Goal: Task Accomplishment & Management: Manage account settings

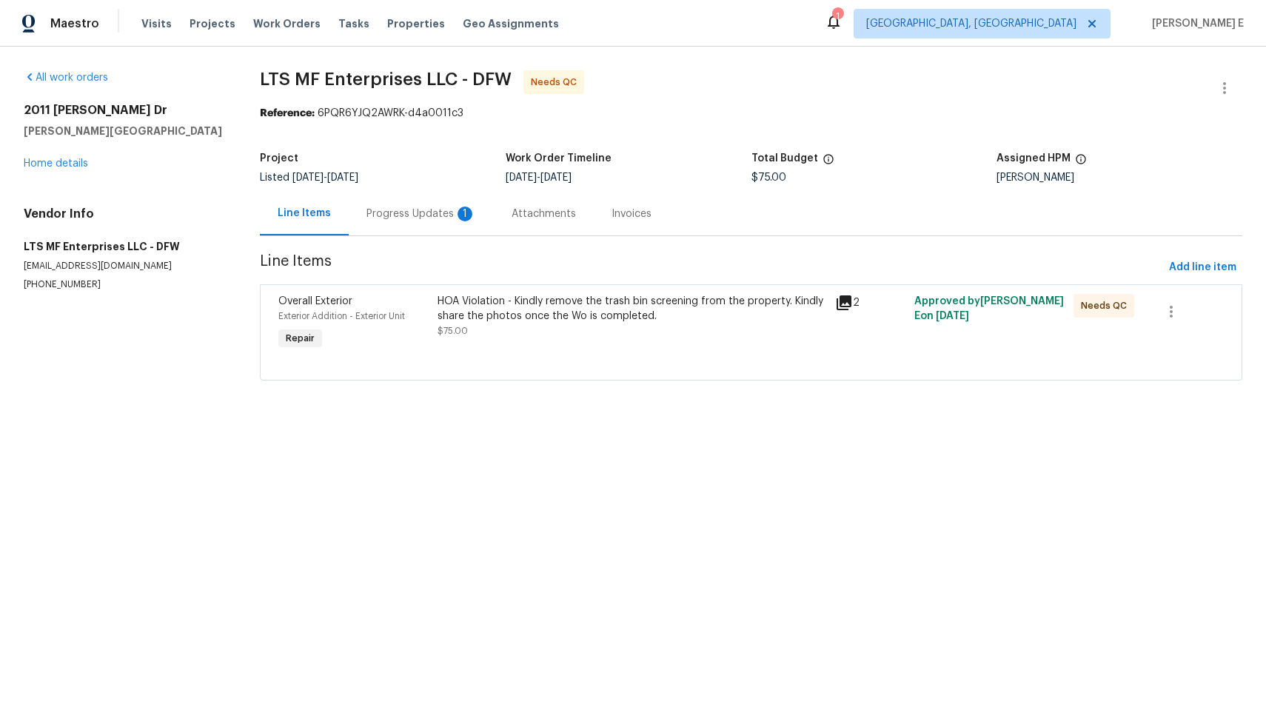
click at [385, 217] on div "Progress Updates 1" at bounding box center [422, 214] width 110 height 15
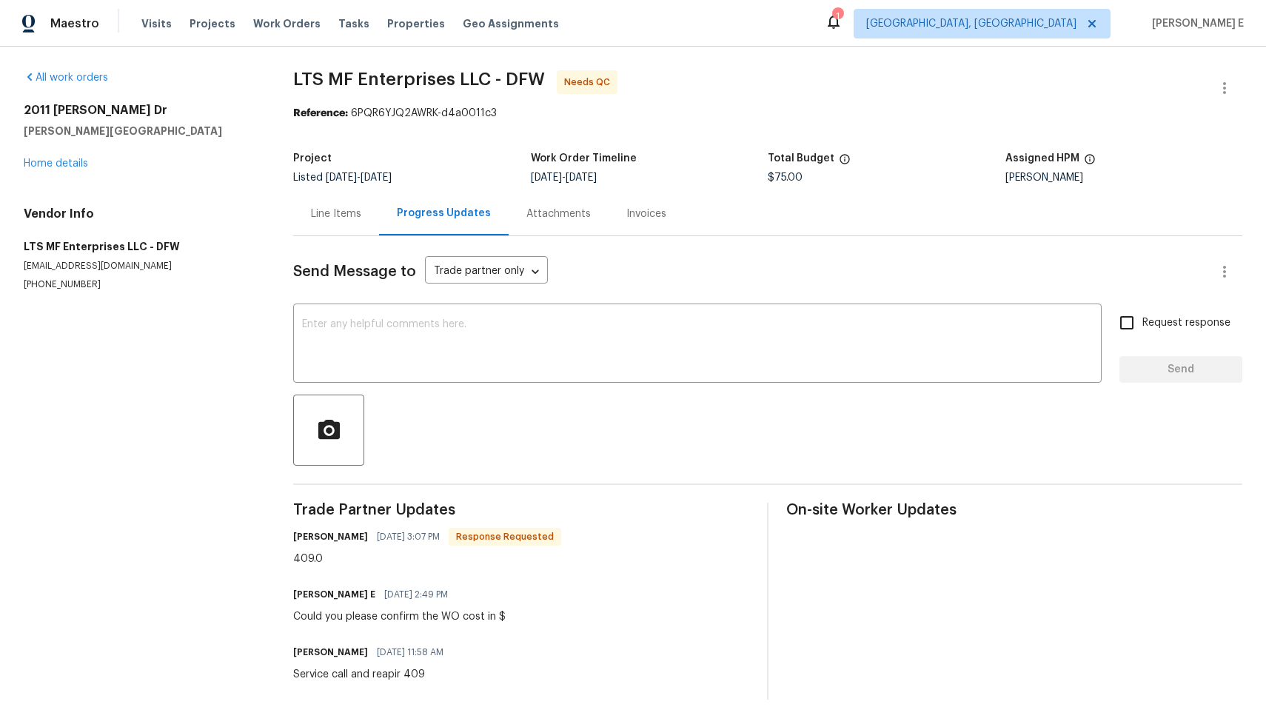
click at [344, 217] on div "Line Items" at bounding box center [336, 214] width 50 height 15
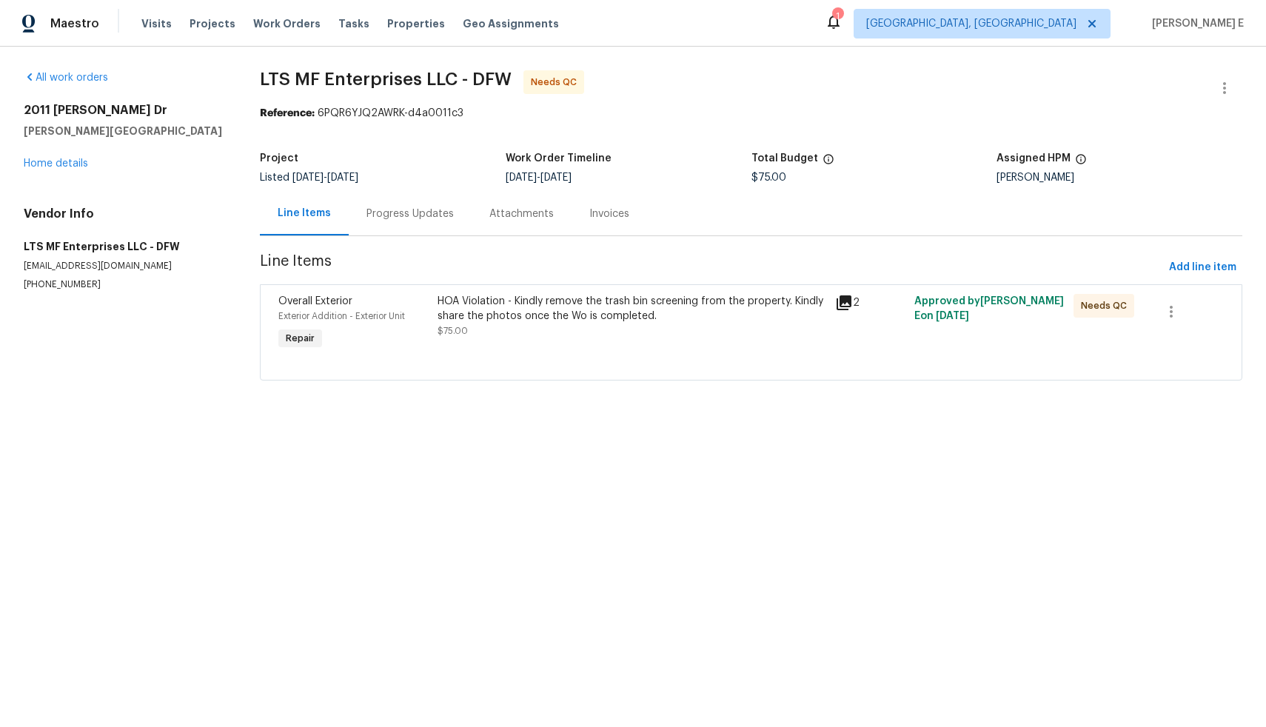
click at [561, 366] on div at bounding box center [751, 362] width 946 height 18
click at [553, 325] on div "HOA Violation - Kindly remove the trash bin screening from the property. Kindly…" at bounding box center [632, 316] width 389 height 44
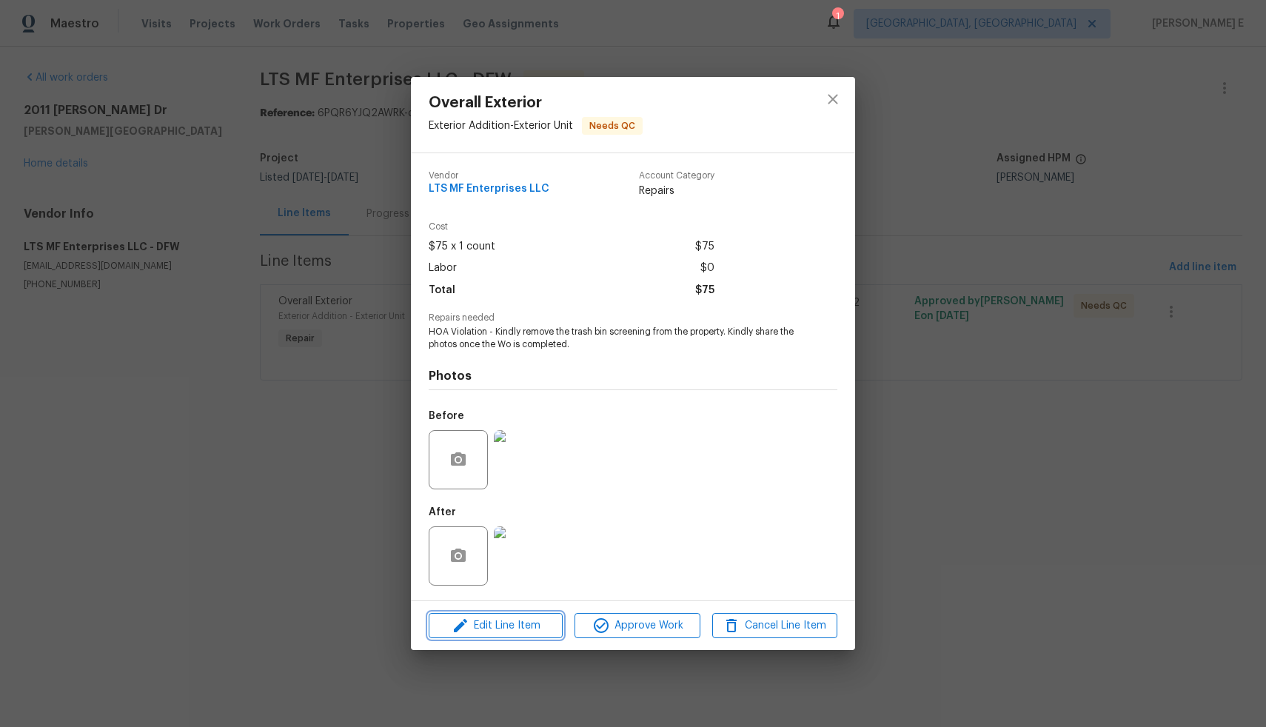
click at [533, 619] on span "Edit Line Item" at bounding box center [495, 626] width 125 height 19
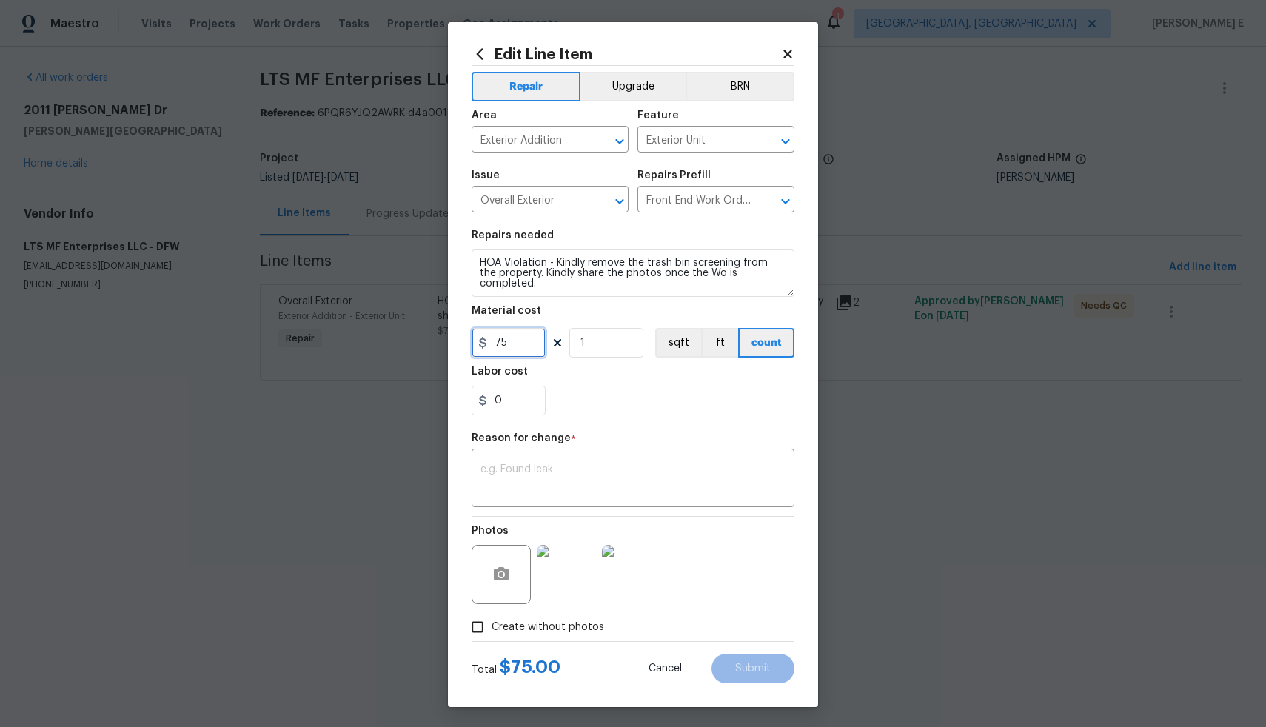
click at [508, 344] on input "75" at bounding box center [509, 343] width 74 height 30
type input "409"
click at [642, 395] on div "0" at bounding box center [633, 401] width 323 height 30
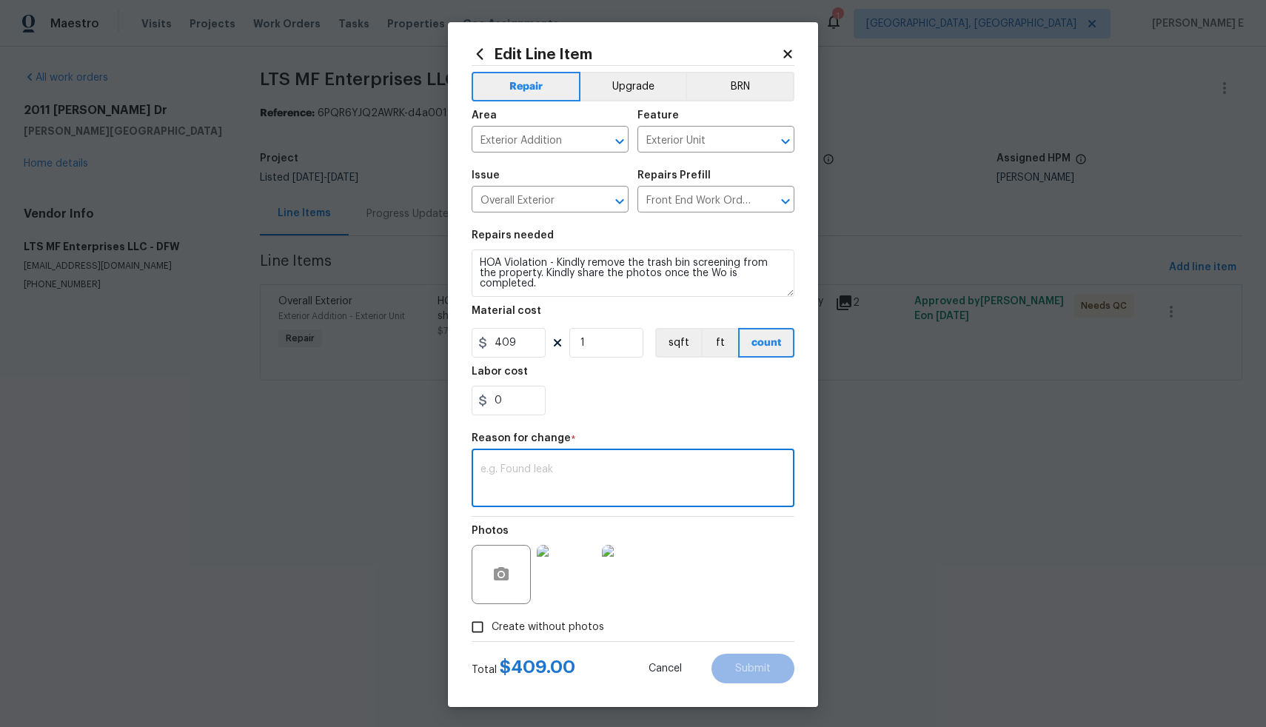
click at [656, 491] on textarea at bounding box center [633, 479] width 305 height 31
type textarea "Asper vendor req"
click at [751, 671] on span "Submit" at bounding box center [753, 669] width 36 height 11
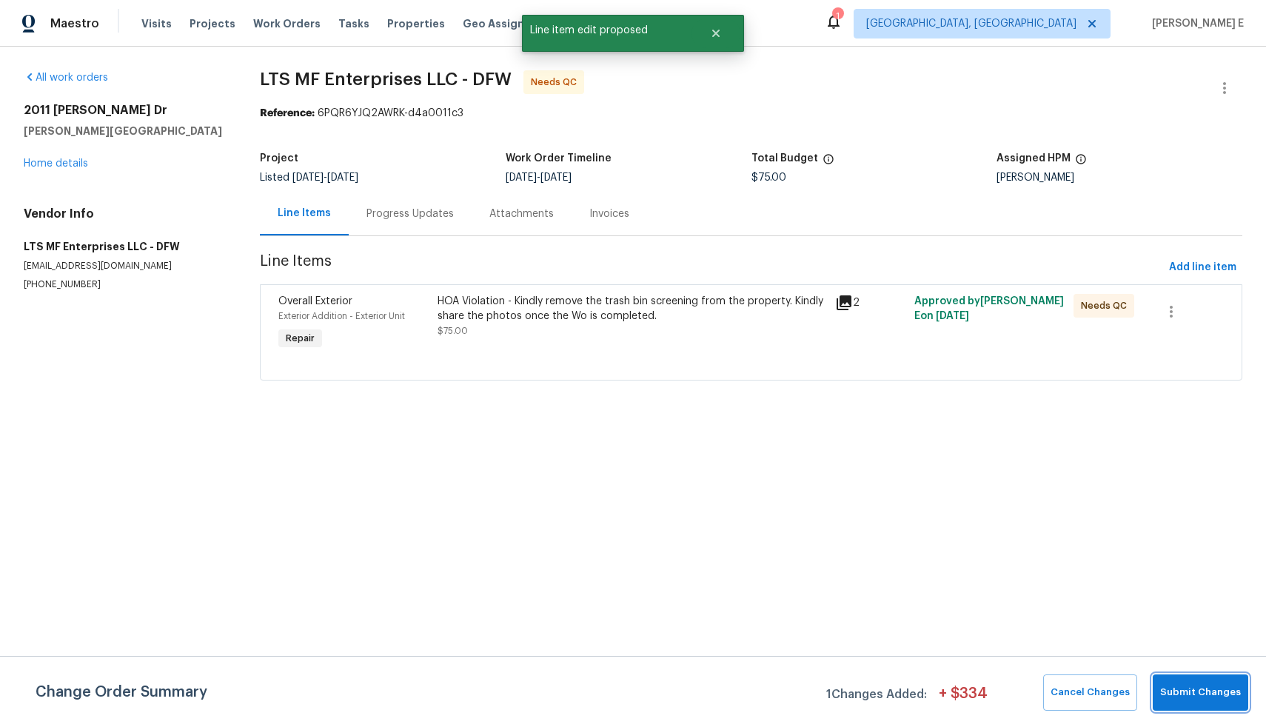
click at [1194, 693] on span "Submit Changes" at bounding box center [1200, 692] width 81 height 17
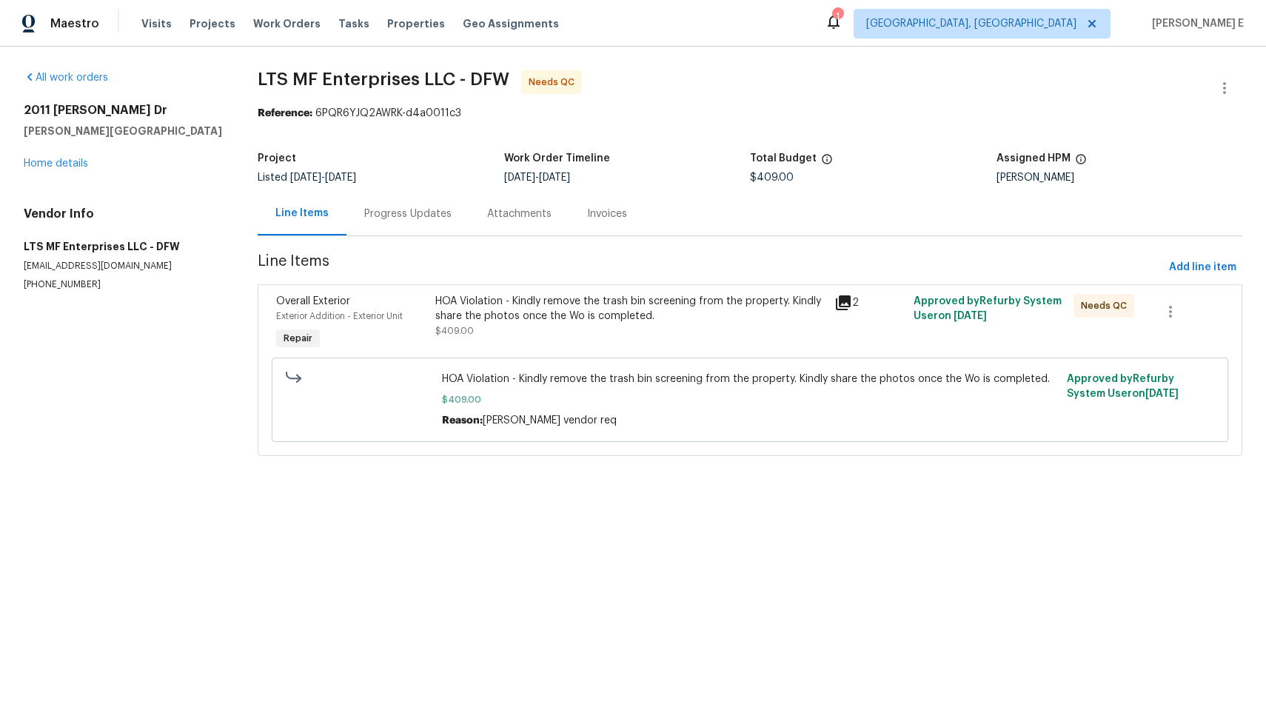
click at [601, 317] on div "HOA Violation - Kindly remove the trash bin screening from the property. Kindly…" at bounding box center [630, 309] width 390 height 30
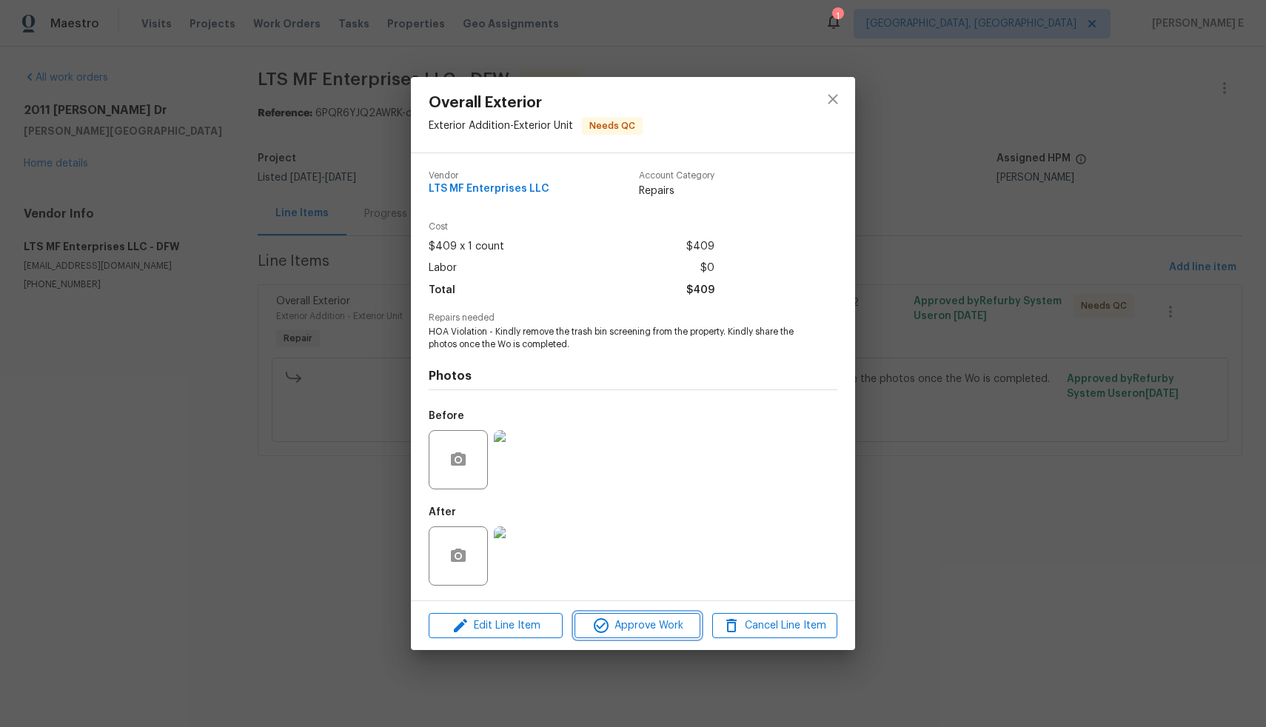
click at [630, 631] on span "Approve Work" at bounding box center [637, 626] width 116 height 19
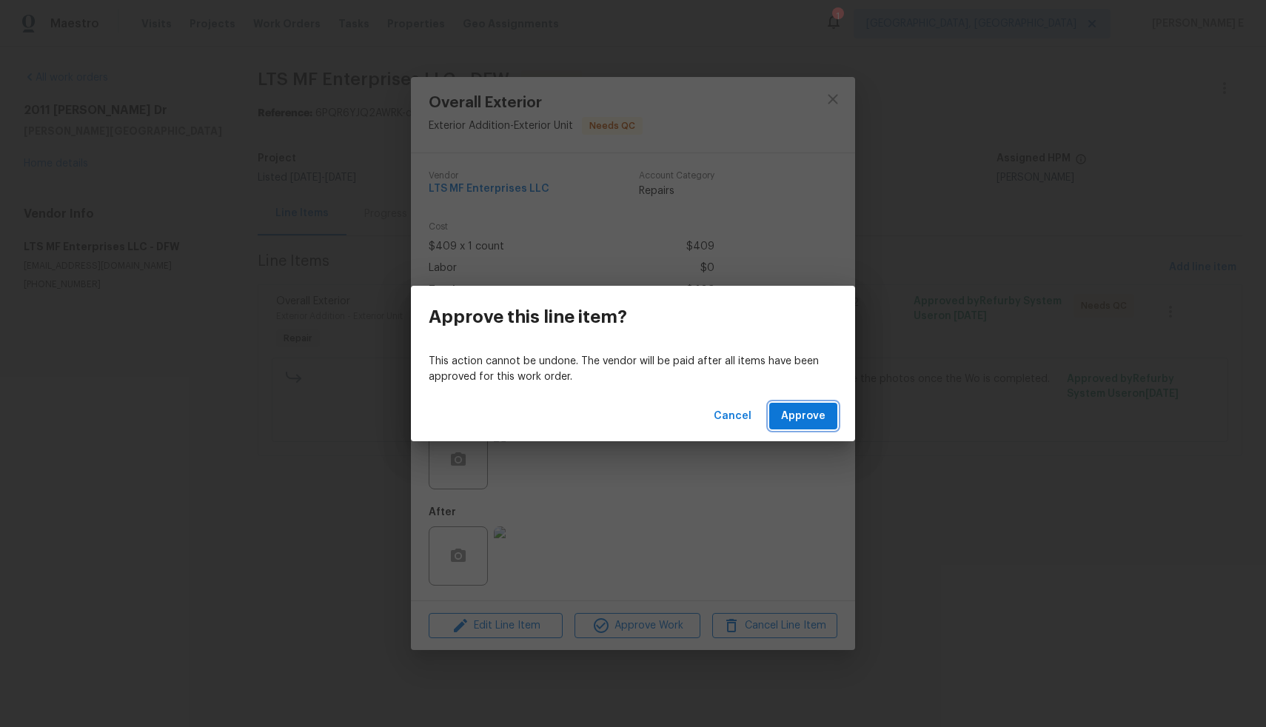
click at [797, 415] on span "Approve" at bounding box center [803, 416] width 44 height 19
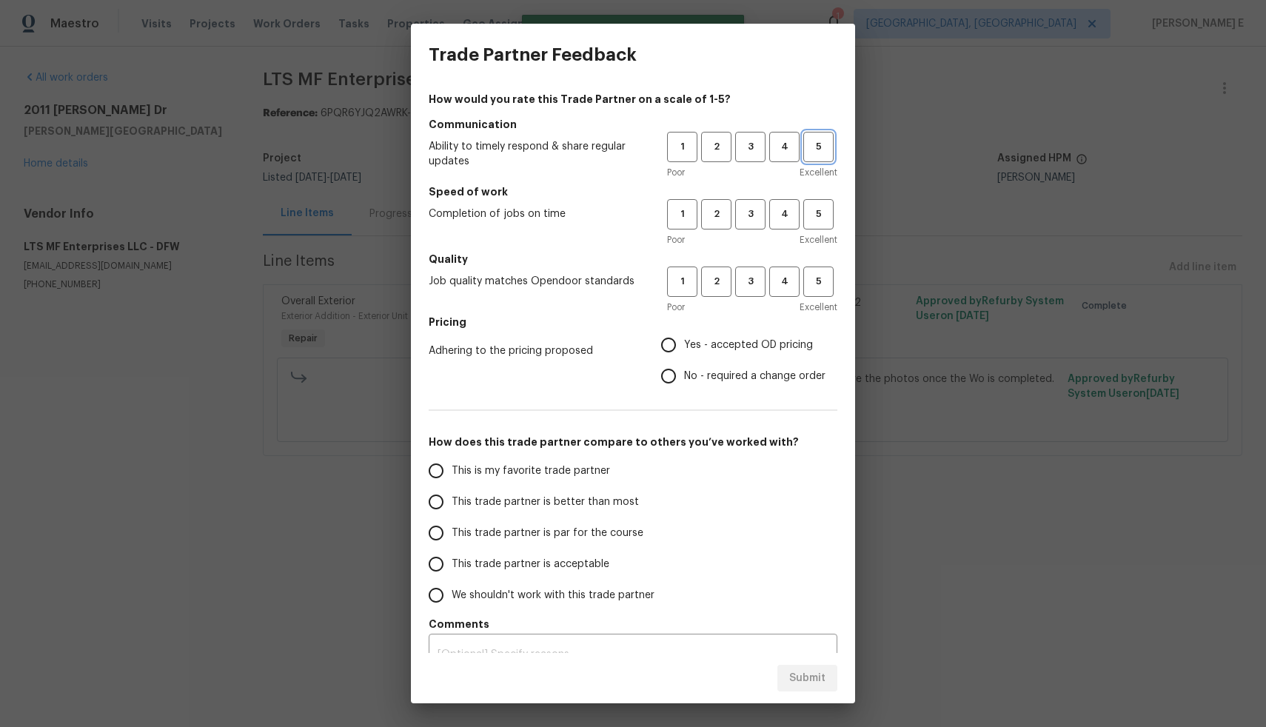
click at [814, 161] on button "5" at bounding box center [818, 147] width 30 height 30
click at [815, 218] on span "5" at bounding box center [818, 214] width 27 height 17
click at [811, 273] on button "5" at bounding box center [818, 282] width 30 height 30
click at [658, 350] on input "Yes - accepted OD pricing" at bounding box center [668, 345] width 31 height 31
radio input "true"
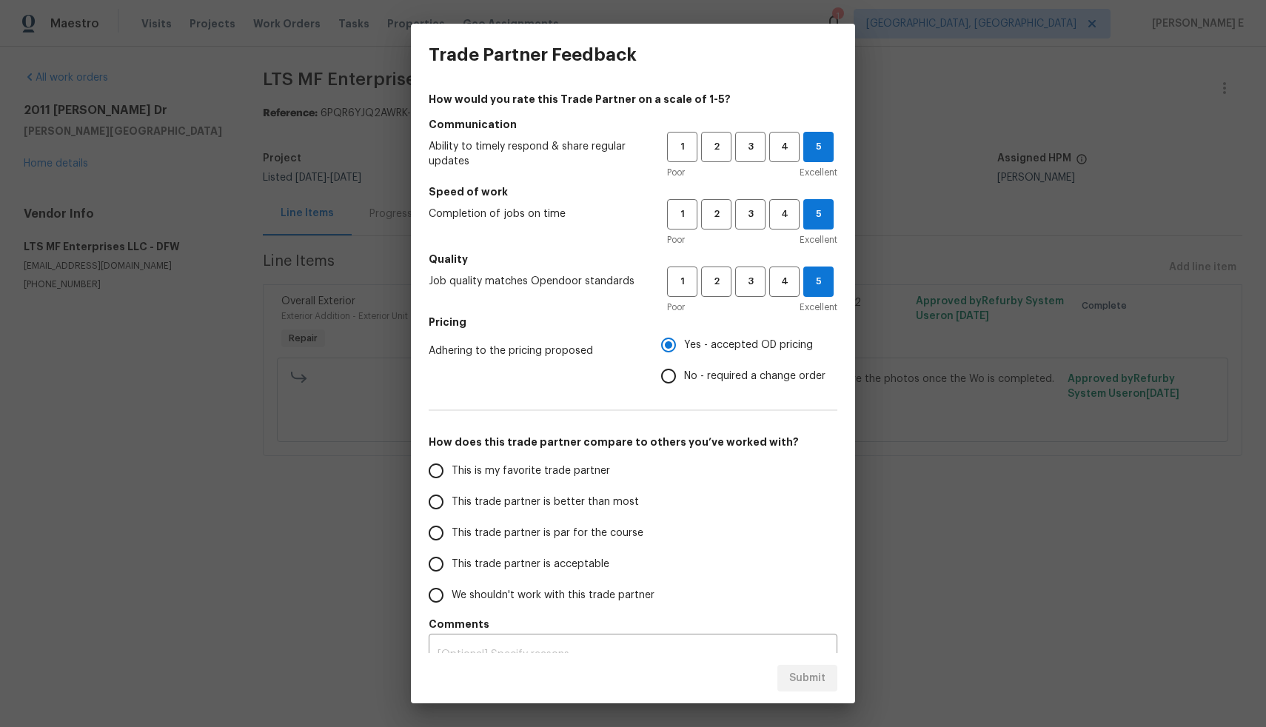
click at [570, 468] on span "This is my favorite trade partner" at bounding box center [531, 472] width 158 height 16
click at [452, 468] on input "This is my favorite trade partner" at bounding box center [436, 470] width 31 height 31
click at [824, 680] on span "Submit" at bounding box center [807, 678] width 36 height 19
radio input "true"
